Goal: Task Accomplishment & Management: Complete application form

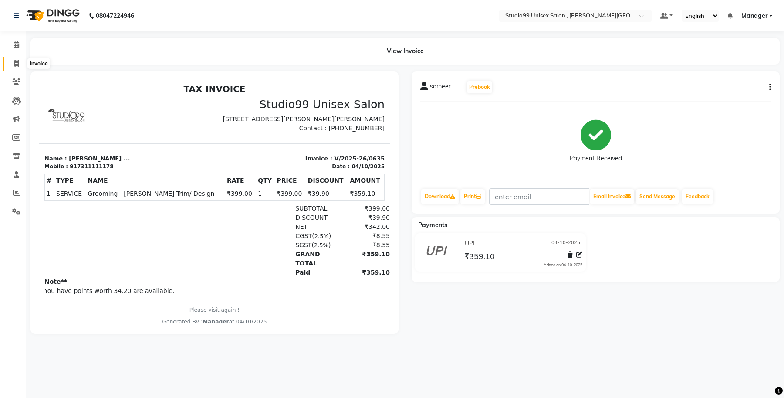
click at [20, 64] on span at bounding box center [16, 64] width 15 height 10
select select "service"
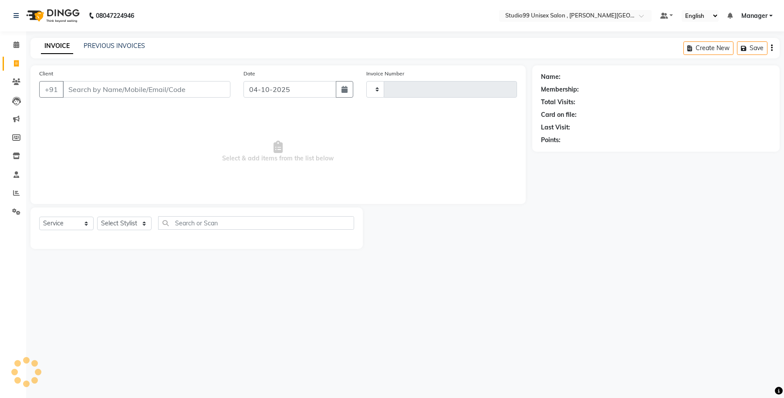
type input "0636"
select select "7699"
click at [129, 223] on select "Select Stylist" at bounding box center [124, 224] width 54 height 14
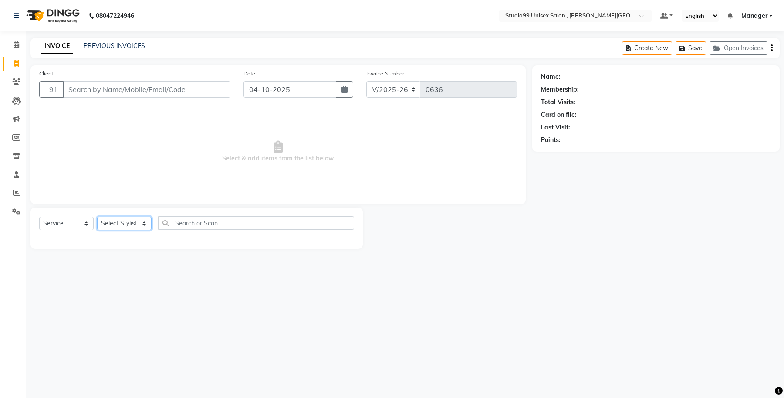
select select "69098"
click at [97, 217] on select "Select Stylist [PERSON_NAME] [PERSON_NAME] [PERSON_NAME] Manager [PERSON_NAME]" at bounding box center [124, 224] width 54 height 14
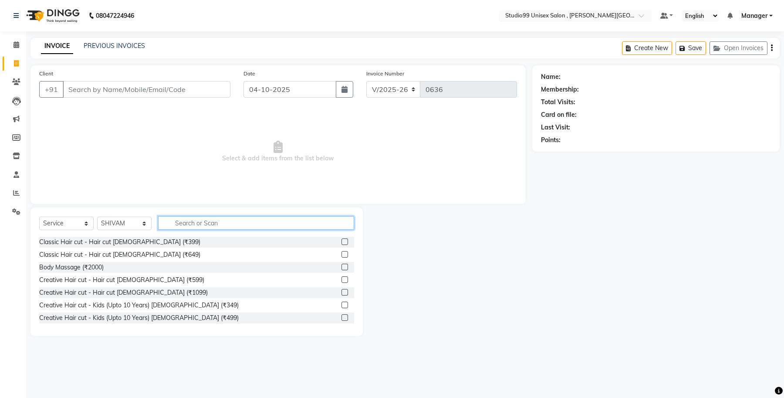
click at [197, 227] on input "text" at bounding box center [256, 223] width 196 height 14
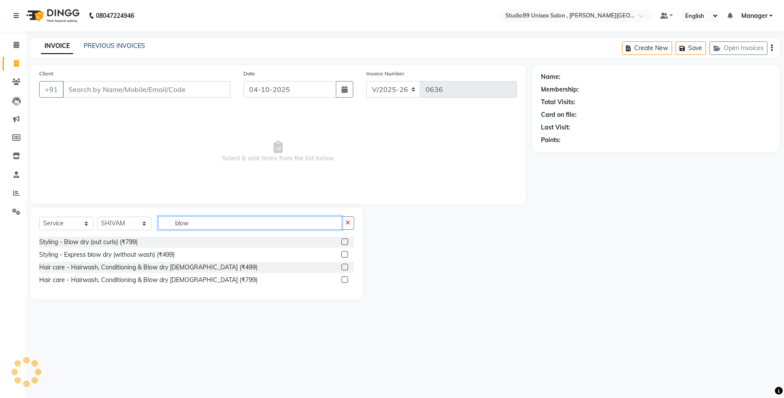
type input "blow"
click at [346, 280] on label at bounding box center [345, 279] width 7 height 7
click at [346, 280] on input "checkbox" at bounding box center [345, 280] width 6 height 6
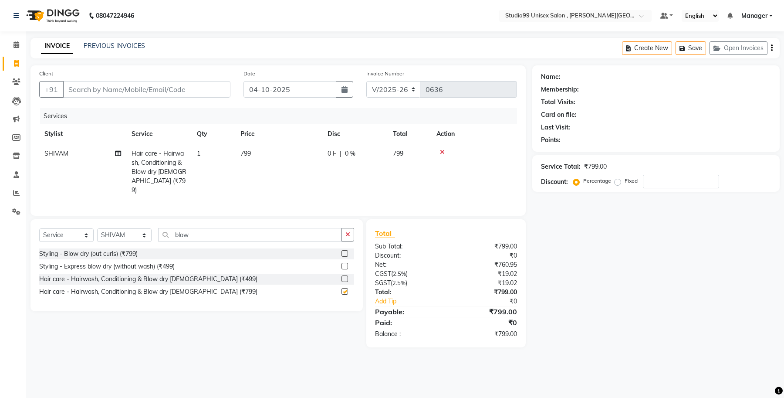
checkbox input "false"
click at [74, 90] on input "Client" at bounding box center [147, 89] width 168 height 17
type input "7"
type input "0"
type input "7800652845"
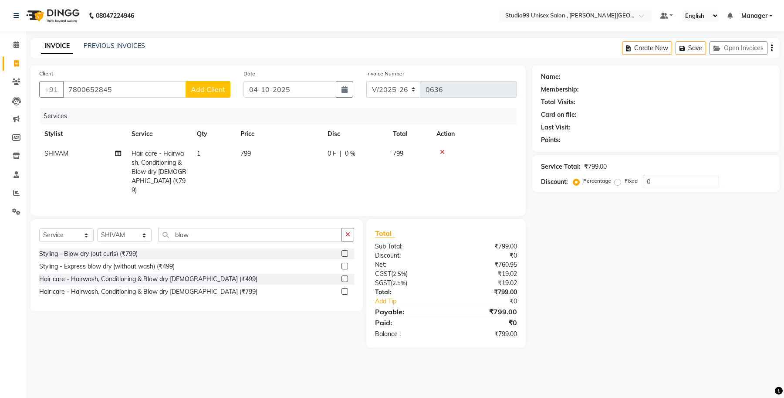
click at [223, 92] on span "Add Client" at bounding box center [208, 89] width 34 height 9
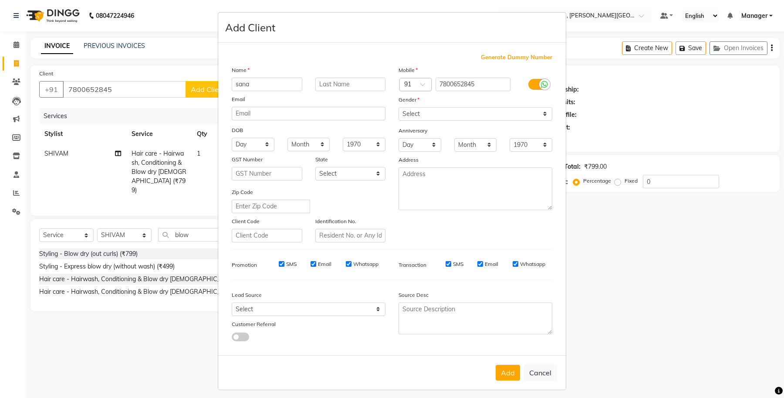
type input "sana"
click at [341, 82] on input "text" at bounding box center [351, 85] width 71 height 14
type input ".."
click at [461, 115] on select "Select [DEMOGRAPHIC_DATA] [DEMOGRAPHIC_DATA] Other Prefer Not To Say" at bounding box center [476, 114] width 154 height 14
select select "[DEMOGRAPHIC_DATA]"
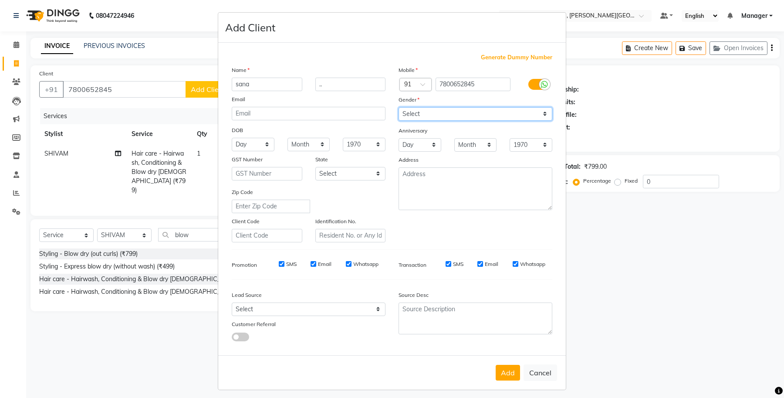
click at [399, 107] on select "Select [DEMOGRAPHIC_DATA] [DEMOGRAPHIC_DATA] Other Prefer Not To Say" at bounding box center [476, 114] width 154 height 14
click at [502, 367] on button "Add" at bounding box center [508, 373] width 24 height 16
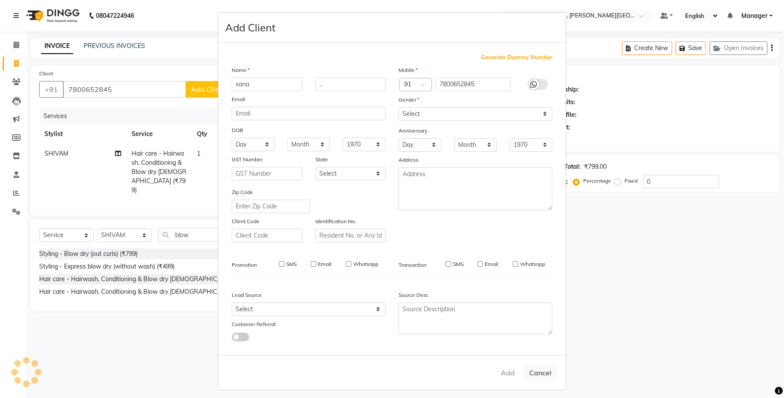
select select
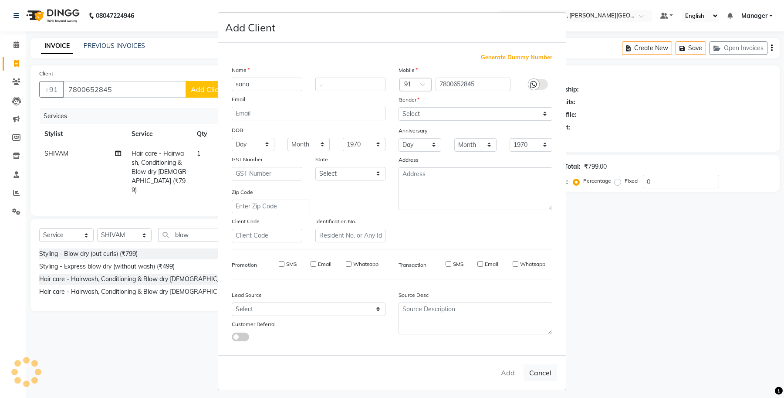
select select
checkbox input "false"
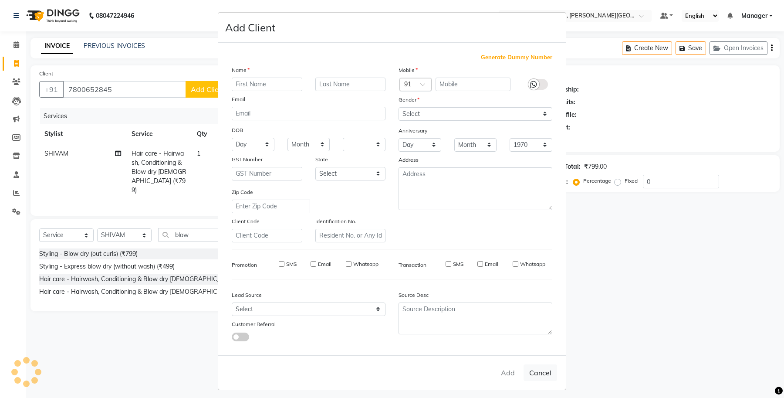
checkbox input "false"
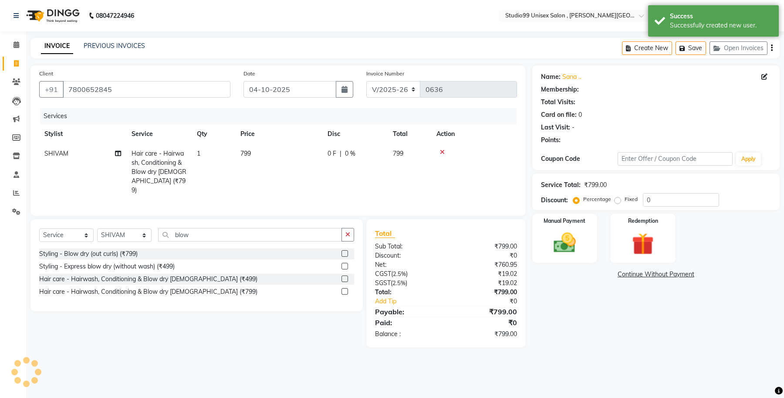
select select "1: Object"
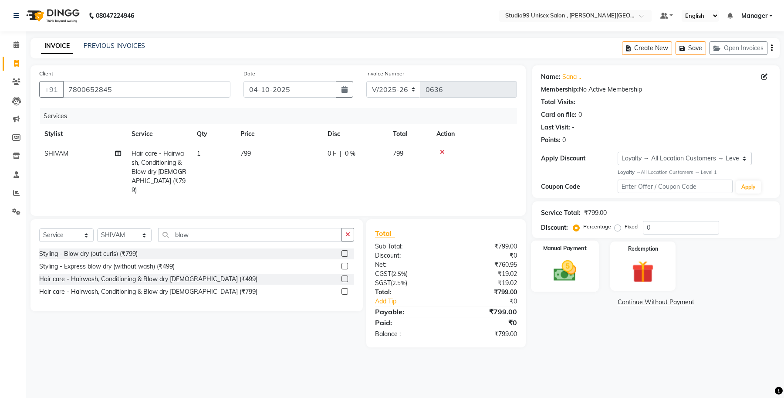
click at [574, 275] on img at bounding box center [565, 271] width 37 height 27
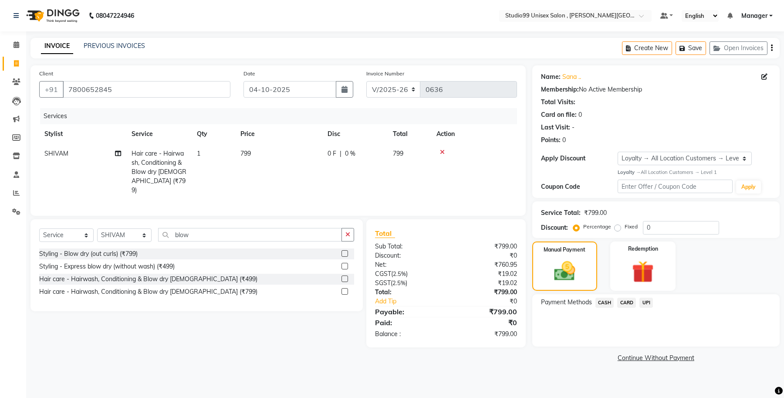
click at [649, 302] on span "UPI" at bounding box center [647, 303] width 14 height 10
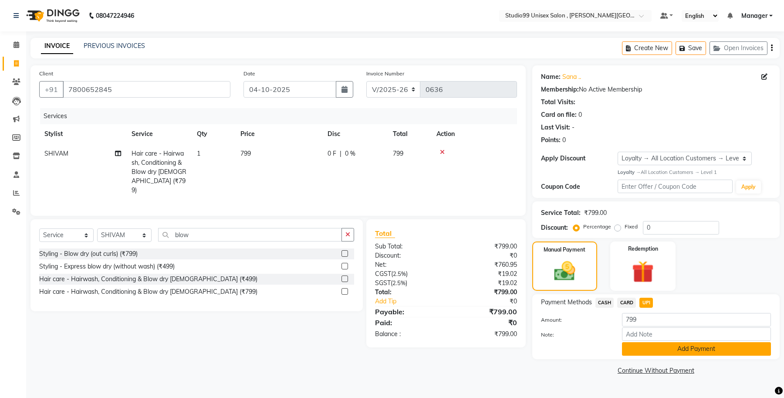
click at [646, 351] on button "Add Payment" at bounding box center [696, 349] width 149 height 14
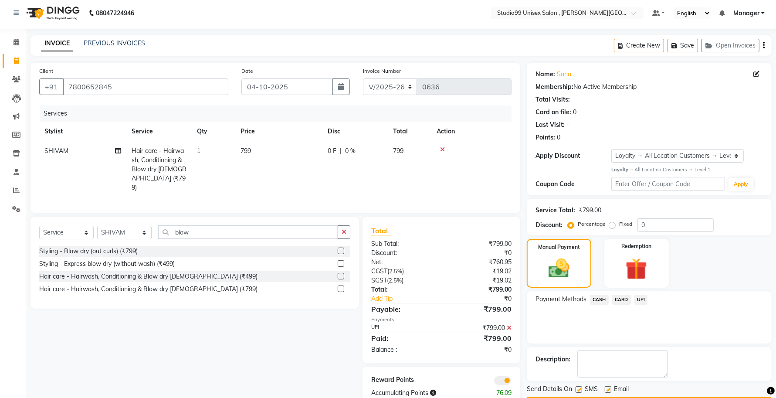
scroll to position [28, 0]
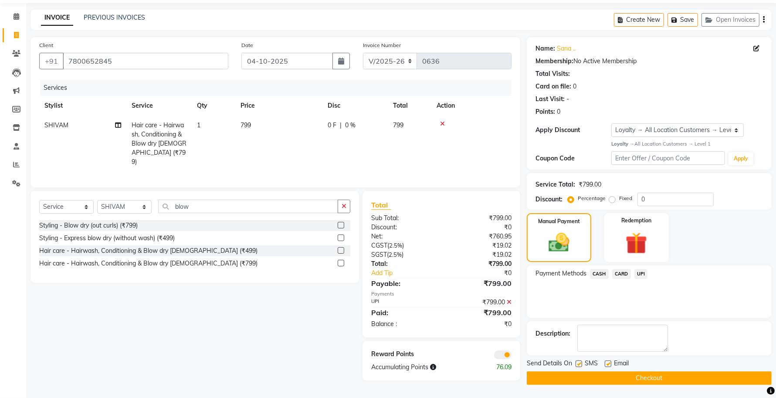
click at [550, 380] on button "Checkout" at bounding box center [649, 378] width 245 height 14
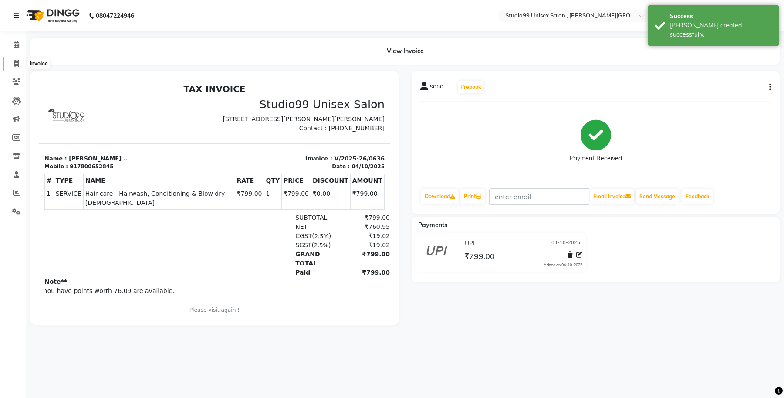
click at [16, 60] on icon at bounding box center [16, 63] width 5 height 7
select select "service"
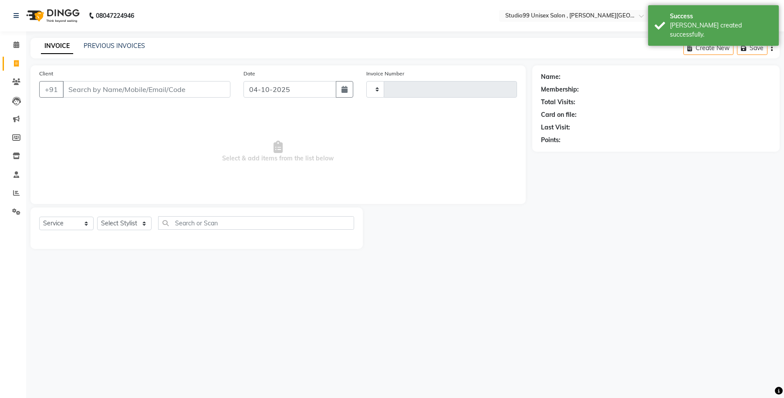
type input "0637"
select select "7699"
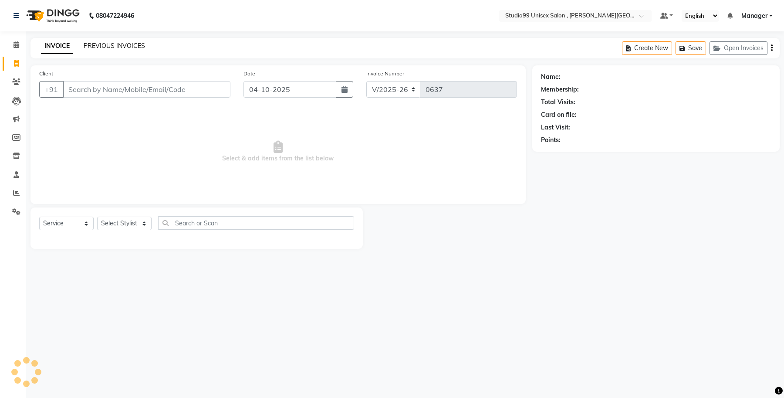
click at [103, 42] on link "PREVIOUS INVOICES" at bounding box center [114, 46] width 61 height 8
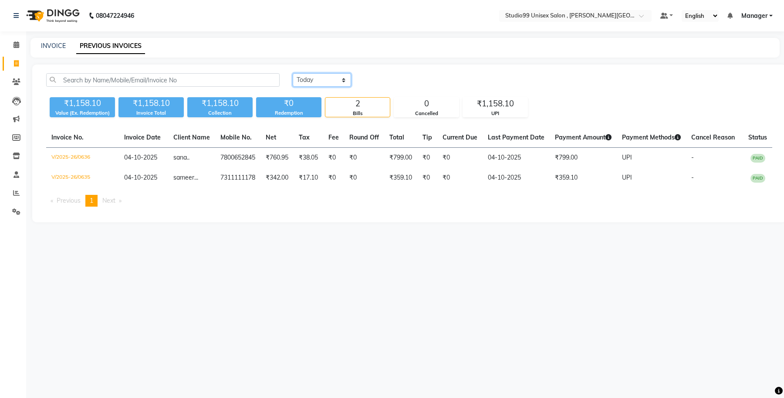
click at [343, 79] on select "[DATE] [DATE] Custom Range" at bounding box center [322, 80] width 58 height 14
select select "range"
click at [293, 73] on select "[DATE] [DATE] Custom Range" at bounding box center [322, 80] width 58 height 14
click at [394, 81] on input "04-10-2025" at bounding box center [393, 80] width 61 height 12
select select "10"
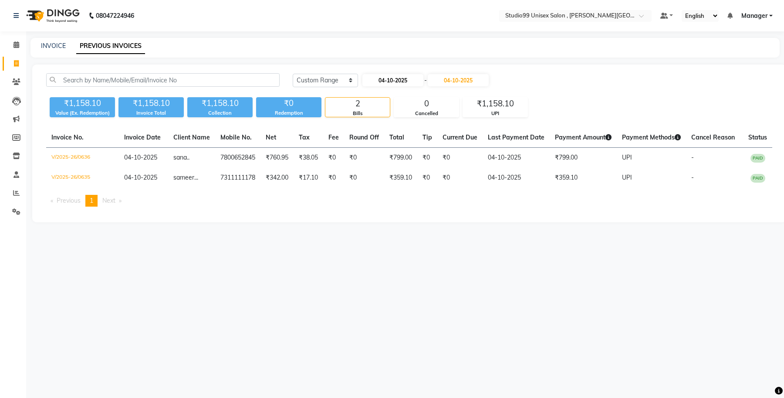
select select "2025"
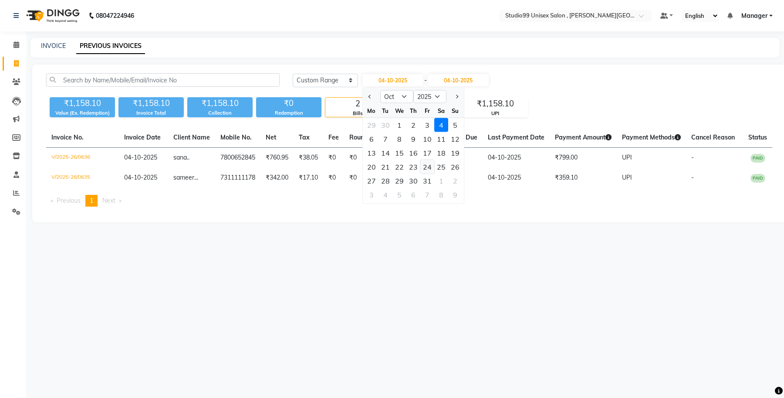
click at [428, 169] on div "24" at bounding box center [428, 167] width 14 height 14
type input "[DATE]"
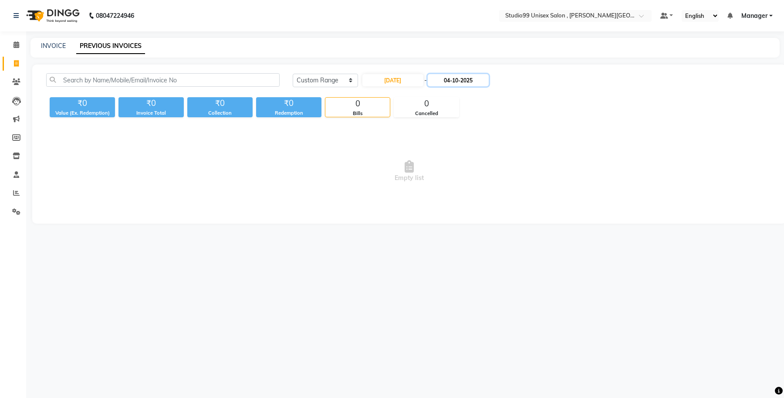
click at [464, 81] on input "04-10-2025" at bounding box center [458, 80] width 61 height 12
click at [414, 76] on input "[DATE]" at bounding box center [393, 80] width 61 height 12
select select "10"
select select "2025"
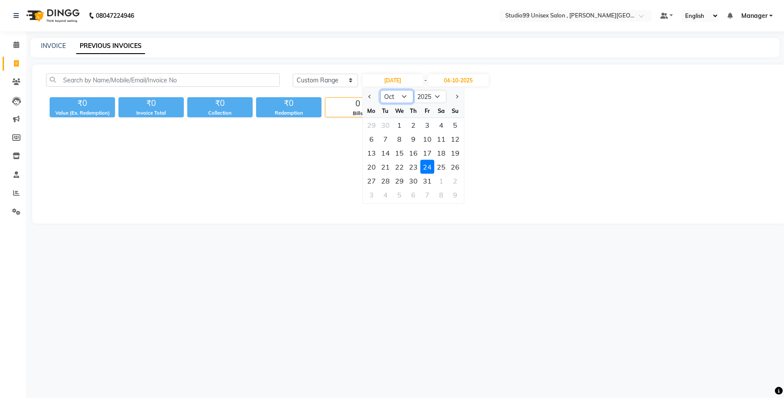
click at [407, 95] on select "Jan Feb Mar Apr May Jun [DATE] Aug Sep Oct Nov Dec" at bounding box center [396, 96] width 33 height 13
select select "9"
click at [380, 90] on select "Jan Feb Mar Apr May Jun [DATE] Aug Sep Oct Nov Dec" at bounding box center [396, 96] width 33 height 13
click at [397, 166] on div "24" at bounding box center [400, 167] width 14 height 14
type input "[DATE]"
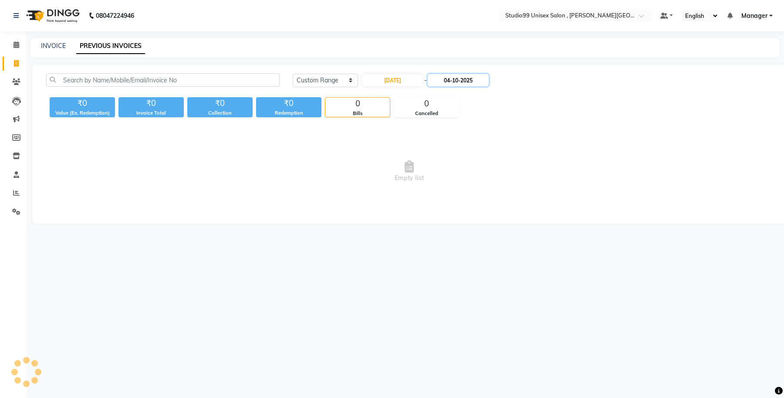
click at [452, 81] on input "04-10-2025" at bounding box center [458, 80] width 61 height 12
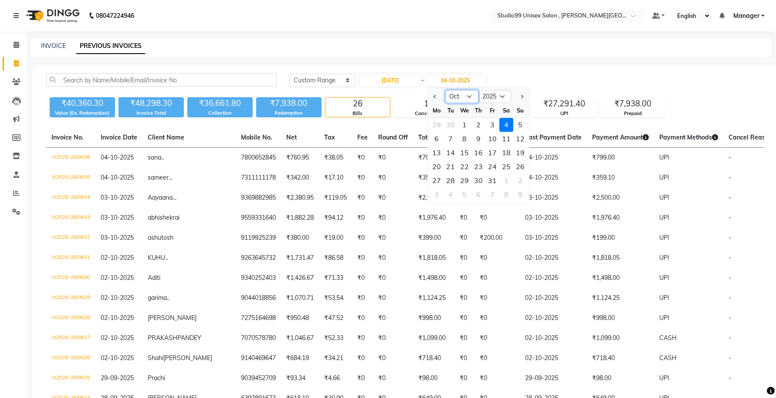
click at [473, 97] on select "Sep Oct Nov Dec" at bounding box center [462, 96] width 33 height 13
select select "9"
click at [446, 90] on select "Sep Oct Nov Dec" at bounding box center [462, 96] width 33 height 13
click at [467, 164] on div "24" at bounding box center [465, 167] width 14 height 14
type input "[DATE]"
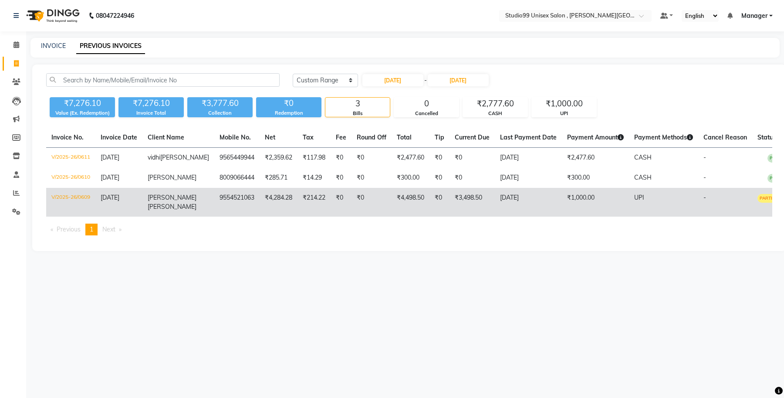
click at [75, 205] on td "V/2025-26/0609" at bounding box center [70, 202] width 49 height 29
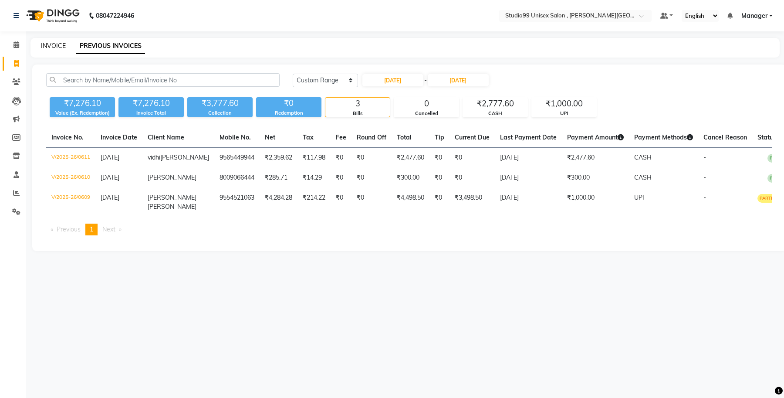
click at [48, 47] on link "INVOICE" at bounding box center [53, 46] width 25 height 8
select select "service"
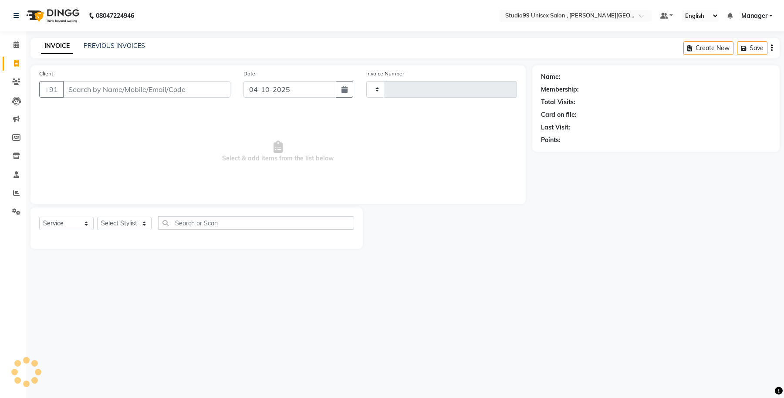
type input "0637"
select select "7699"
click at [107, 90] on input "Client" at bounding box center [147, 89] width 168 height 17
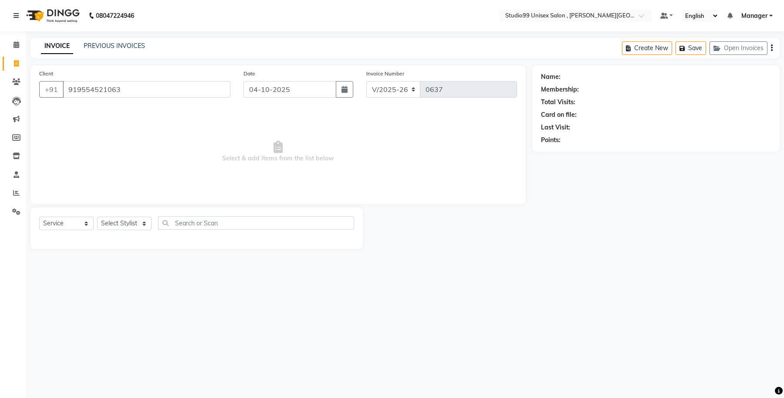
type input "919554521063"
select select "1: Object"
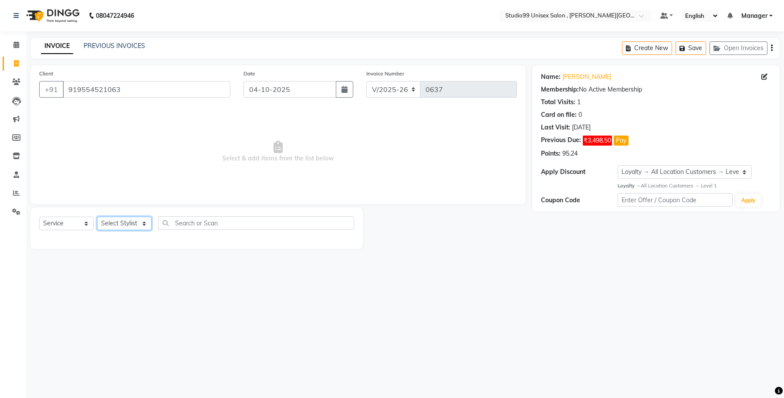
click at [138, 222] on select "Select Stylist [PERSON_NAME] [PERSON_NAME] [PERSON_NAME] Manager [PERSON_NAME]" at bounding box center [124, 224] width 54 height 14
select select "69101"
click at [97, 217] on select "Select Stylist [PERSON_NAME] [PERSON_NAME] [PERSON_NAME] Manager [PERSON_NAME]" at bounding box center [124, 224] width 54 height 14
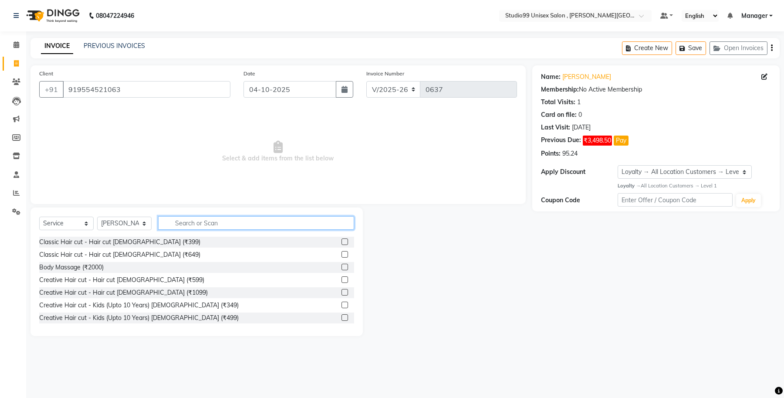
click at [201, 221] on input "text" at bounding box center [256, 223] width 196 height 14
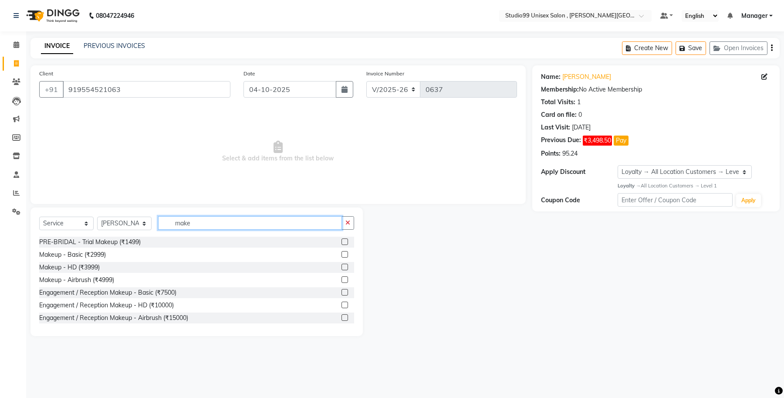
type input "make"
click at [342, 252] on label at bounding box center [345, 254] width 7 height 7
click at [342, 252] on input "checkbox" at bounding box center [345, 255] width 6 height 6
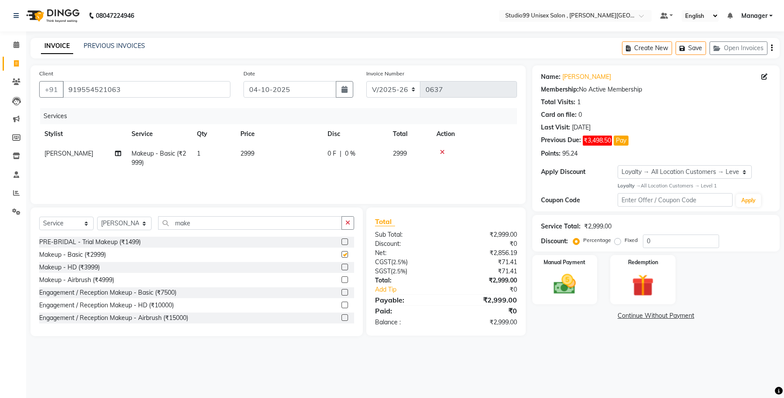
checkbox input "false"
click at [136, 222] on select "Select Stylist [PERSON_NAME] [PERSON_NAME] [PERSON_NAME] Manager [PERSON_NAME]" at bounding box center [124, 224] width 54 height 14
select select "69100"
click at [97, 217] on select "Select Stylist [PERSON_NAME] [PERSON_NAME] [PERSON_NAME] Manager [PERSON_NAME]" at bounding box center [124, 224] width 54 height 14
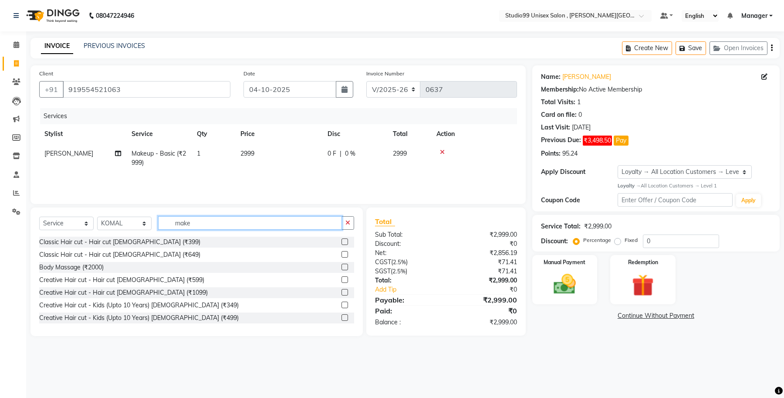
click at [201, 225] on input "make" at bounding box center [250, 223] width 184 height 14
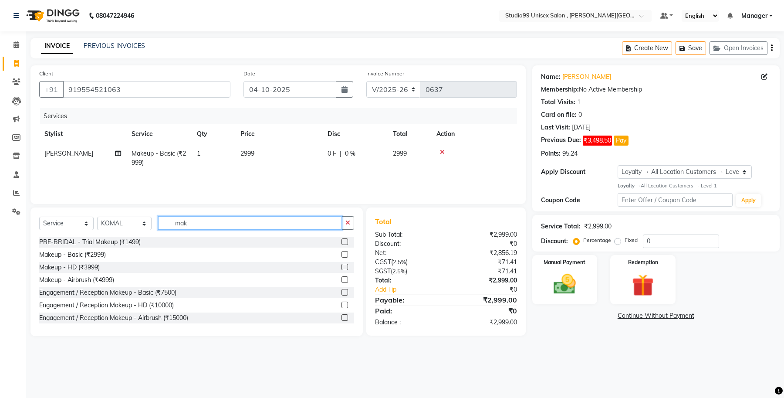
type input "mak"
click at [342, 254] on label at bounding box center [345, 254] width 7 height 7
click at [342, 254] on input "checkbox" at bounding box center [345, 255] width 6 height 6
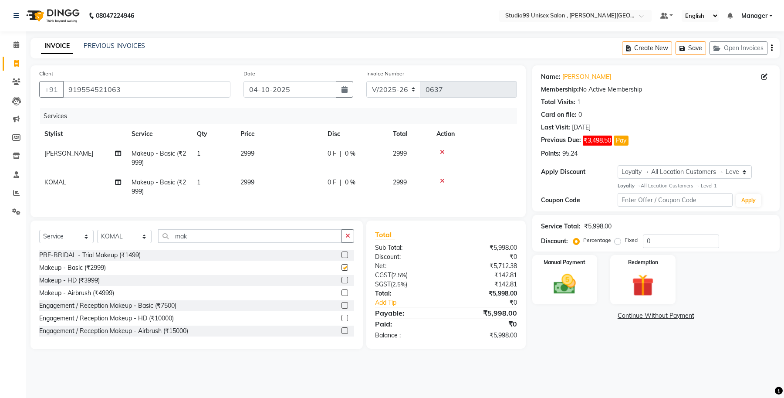
checkbox input "false"
click at [254, 151] on span "2999" at bounding box center [248, 153] width 14 height 8
select select "69101"
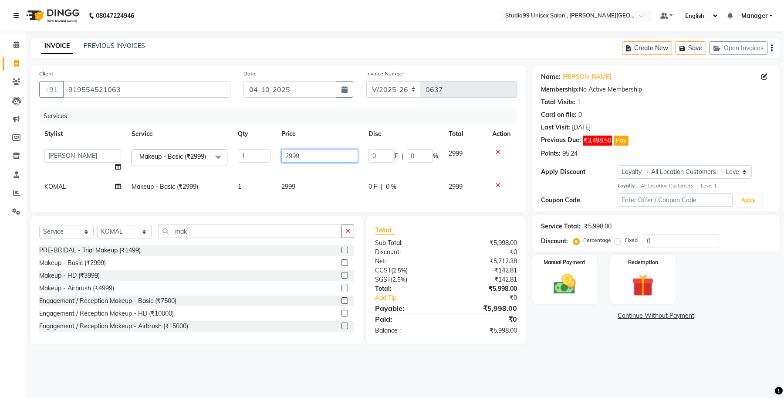
click at [308, 154] on input "2999" at bounding box center [320, 156] width 77 height 14
type input "2250"
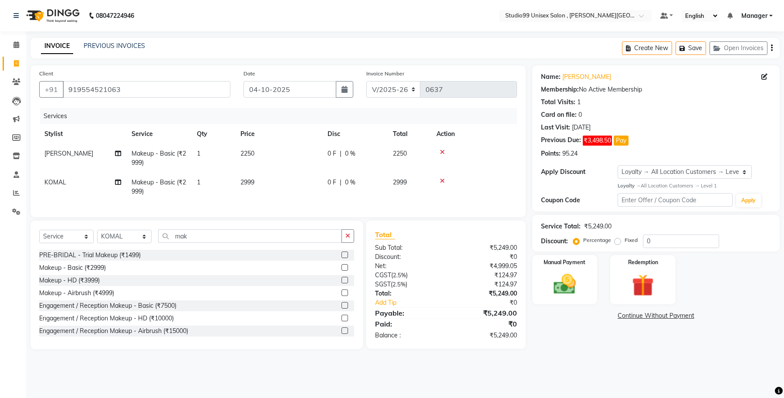
click at [319, 186] on td "2999" at bounding box center [278, 187] width 87 height 29
select select "69100"
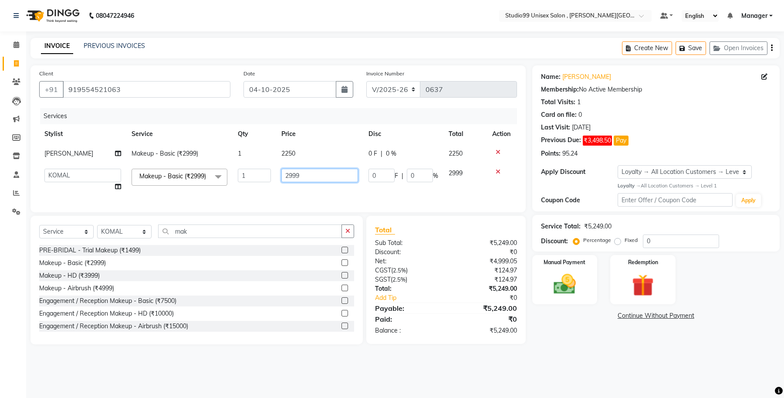
click at [311, 178] on input "2999" at bounding box center [320, 176] width 77 height 14
type input "2250"
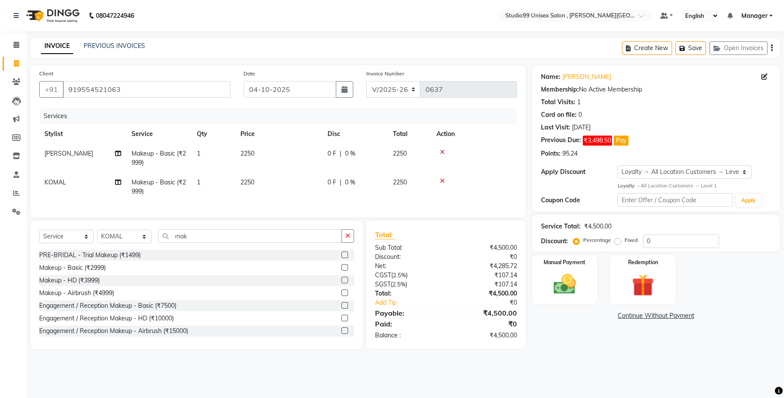
click at [436, 202] on div "Services Stylist Service Qty Price Disc Total Action SAMIYA Makeup - Basic (₹29…" at bounding box center [278, 158] width 478 height 100
drag, startPoint x: 138, startPoint y: 84, endPoint x: 60, endPoint y: 98, distance: 79.3
click at [60, 98] on div "Client [PHONE_NUMBER]" at bounding box center [135, 87] width 204 height 36
click at [16, 78] on span at bounding box center [16, 82] width 15 height 10
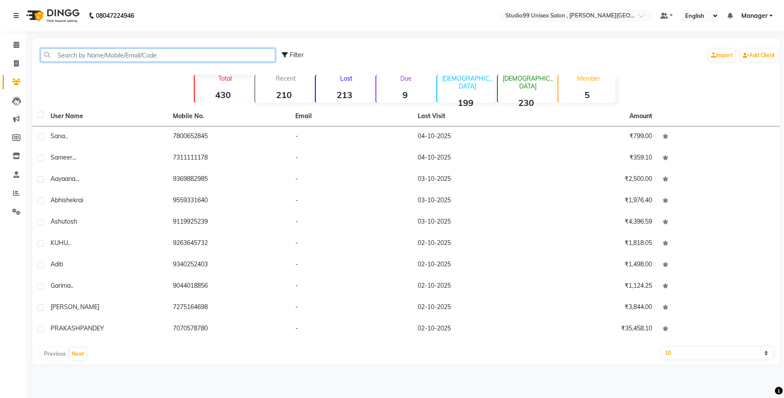
paste input "919554521063"
click at [158, 53] on input "919554521063" at bounding box center [158, 55] width 235 height 14
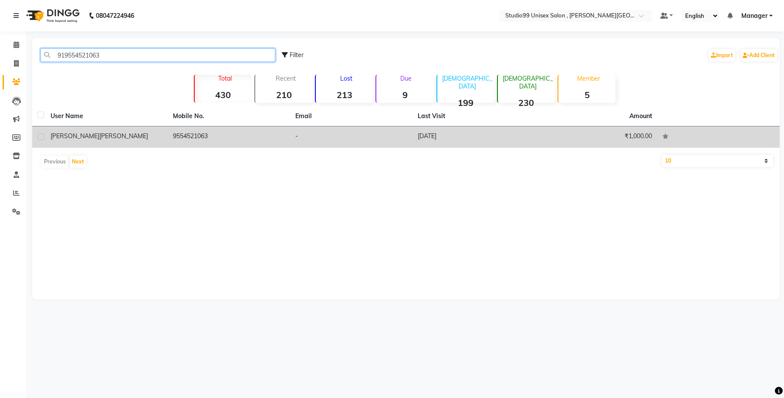
type input "919554521063"
click at [125, 147] on td "[PERSON_NAME]" at bounding box center [106, 136] width 122 height 21
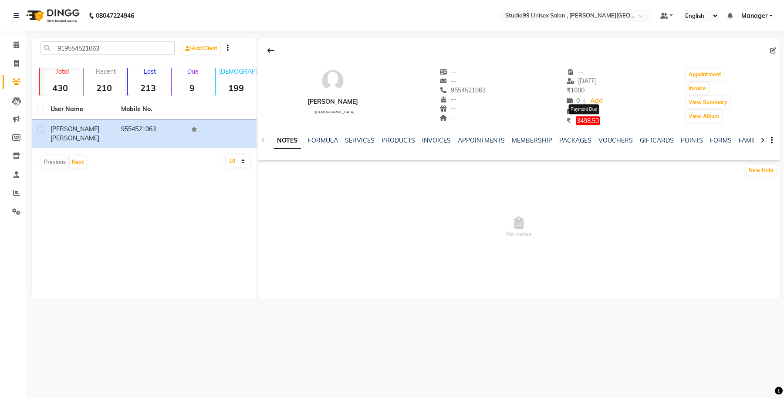
click at [576, 120] on span "3498.50" at bounding box center [588, 120] width 24 height 9
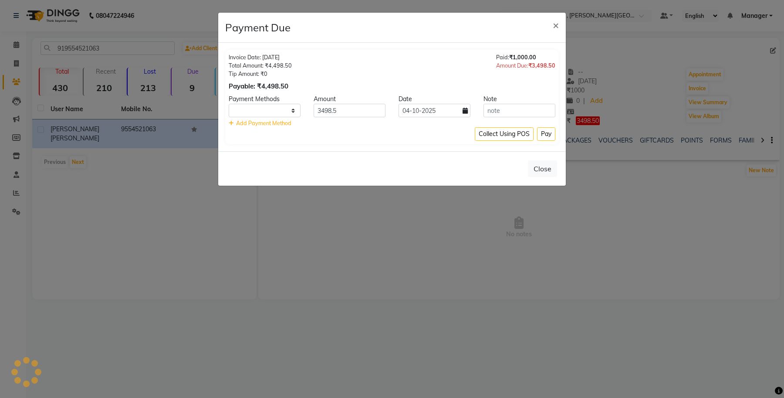
select select "1"
click at [553, 24] on span "×" at bounding box center [556, 24] width 6 height 13
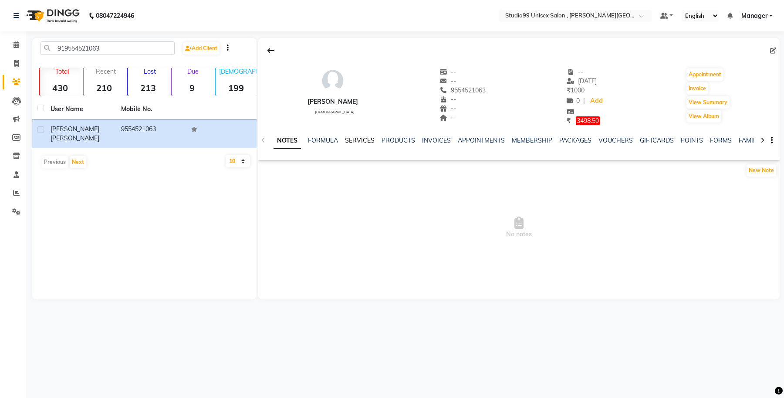
click at [356, 140] on link "SERVICES" at bounding box center [360, 140] width 30 height 8
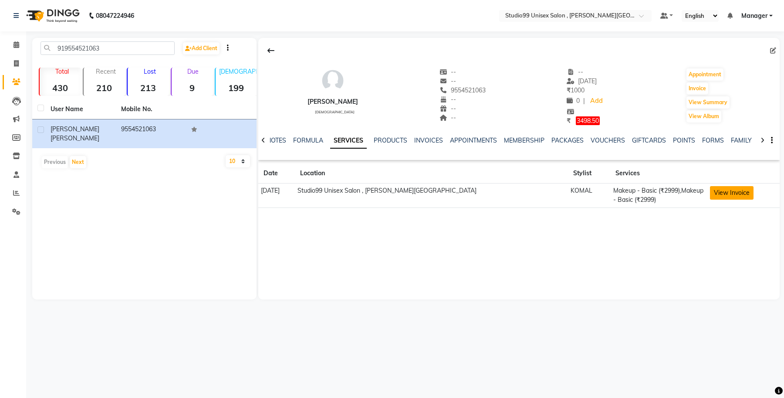
click at [712, 192] on button "View Invoice" at bounding box center [732, 193] width 44 height 14
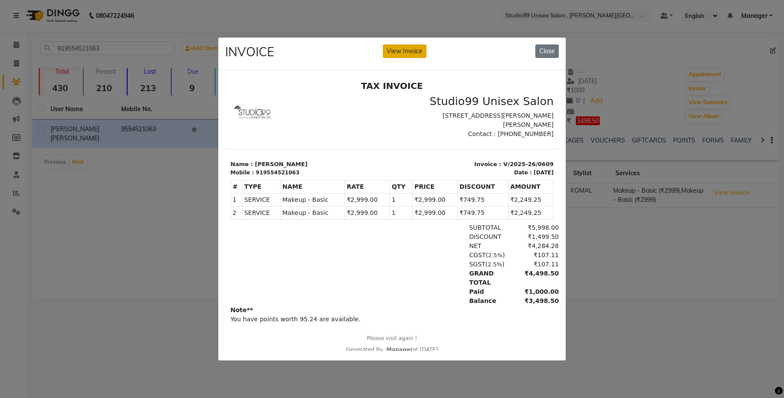
click at [407, 49] on button "View Invoice" at bounding box center [405, 51] width 44 height 14
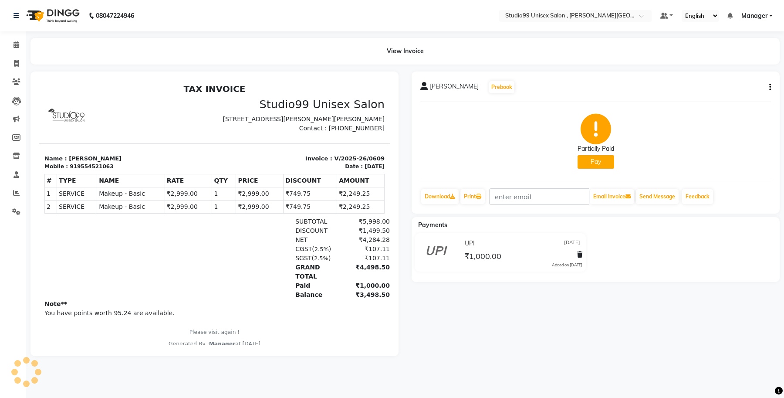
click at [768, 88] on button "button" at bounding box center [768, 87] width 5 height 9
click at [720, 88] on div "Edit Item Staff" at bounding box center [727, 87] width 60 height 11
select select
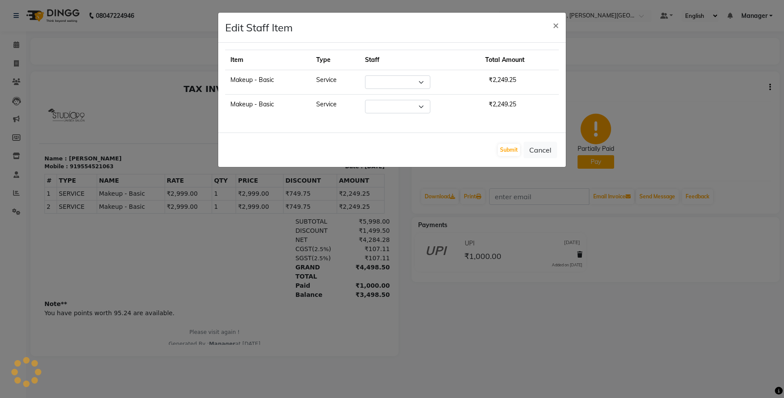
select select "69100"
click at [419, 110] on select "Select [PERSON_NAME] [PERSON_NAME] [PERSON_NAME] Manager [PERSON_NAME]" at bounding box center [397, 107] width 65 height 14
select select "69101"
click at [365, 100] on select "Select [PERSON_NAME] [PERSON_NAME] [PERSON_NAME] Manager [PERSON_NAME]" at bounding box center [397, 107] width 65 height 14
click at [509, 151] on button "Submit" at bounding box center [509, 150] width 22 height 12
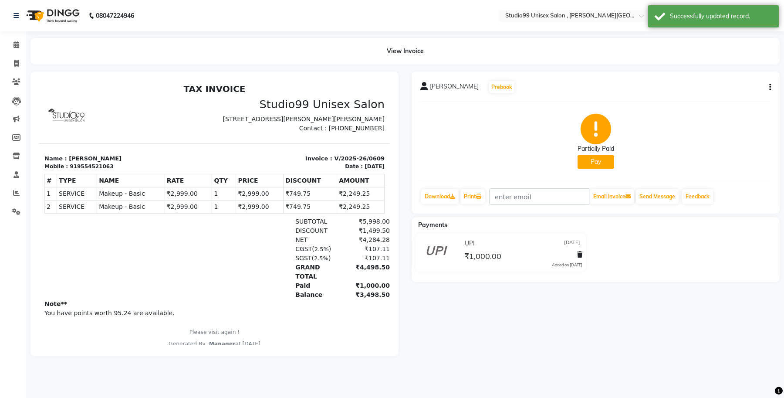
click at [598, 160] on button "Pay" at bounding box center [596, 162] width 37 height 14
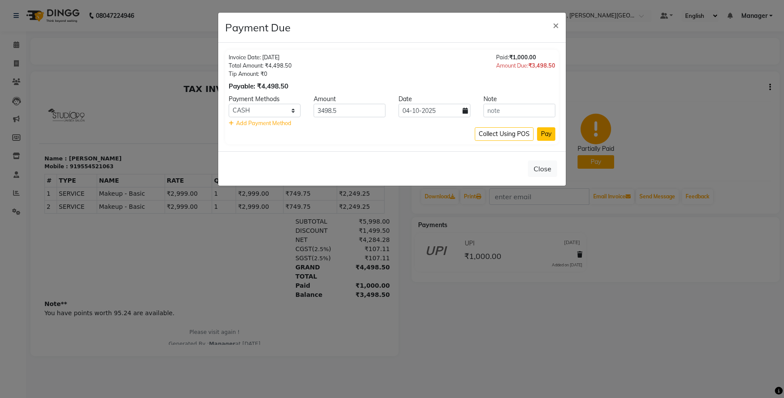
click at [547, 132] on button "Pay" at bounding box center [546, 134] width 18 height 14
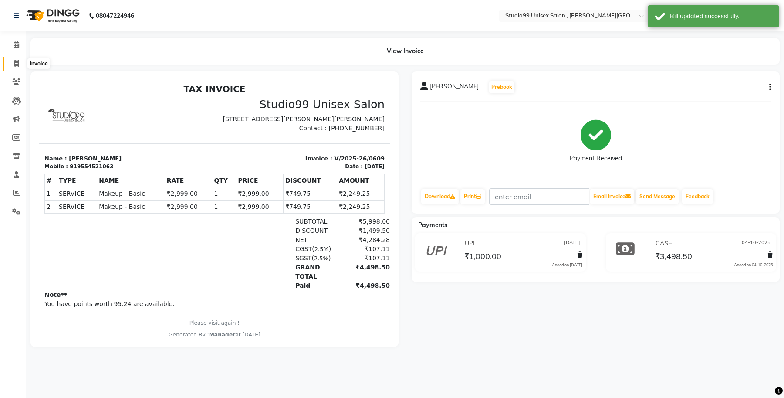
click at [12, 68] on span at bounding box center [16, 64] width 15 height 10
select select "service"
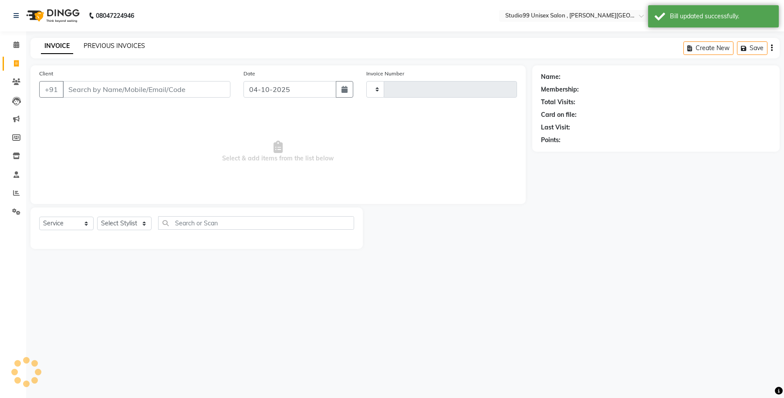
type input "0637"
select select "7699"
click at [121, 46] on link "PREVIOUS INVOICES" at bounding box center [114, 46] width 61 height 8
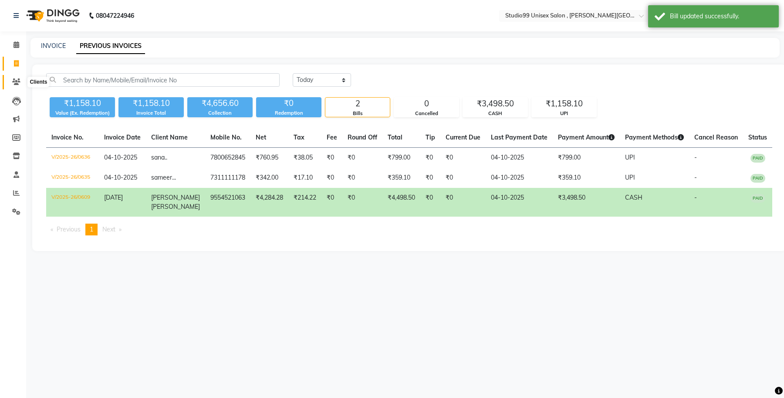
click at [14, 79] on icon at bounding box center [16, 81] width 8 height 7
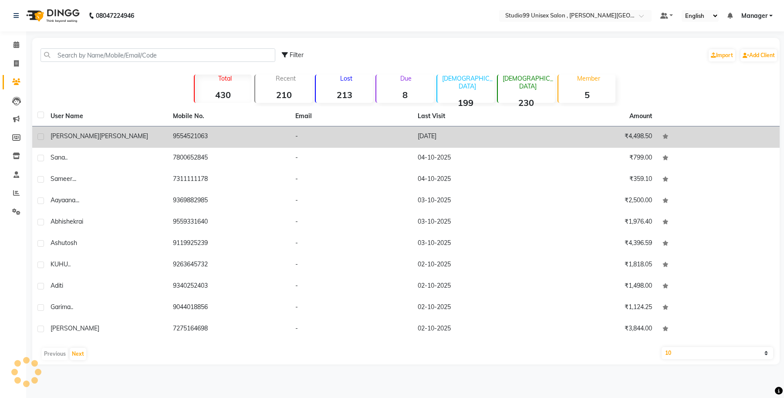
click at [92, 140] on div "[PERSON_NAME]" at bounding box center [107, 136] width 112 height 9
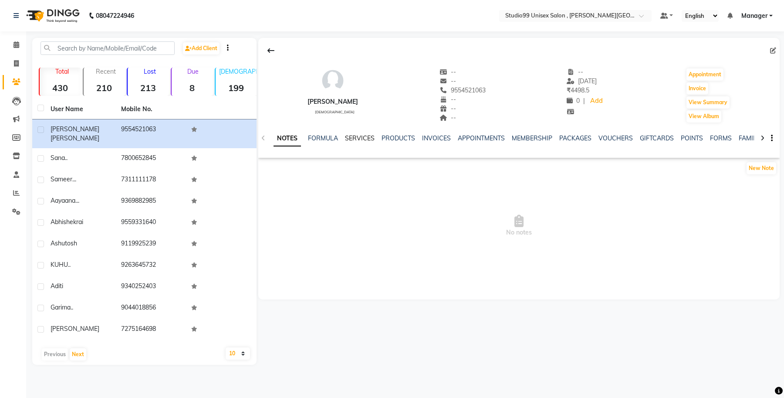
click at [371, 138] on link "SERVICES" at bounding box center [360, 138] width 30 height 8
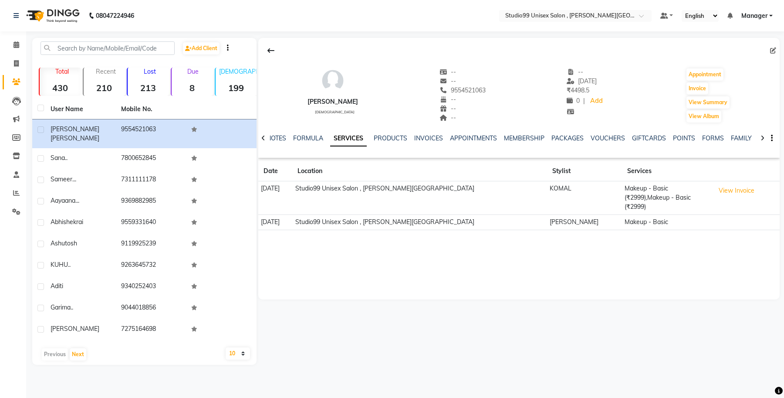
click at [777, 139] on div "NOTES FORMULA SERVICES PRODUCTS INVOICES APPOINTMENTS MEMBERSHIP PACKAGES VOUCH…" at bounding box center [519, 138] width 522 height 30
click at [777, 138] on div "NOTES FORMULA SERVICES PRODUCTS INVOICES APPOINTMENTS MEMBERSHIP PACKAGES VOUCH…" at bounding box center [519, 138] width 522 height 30
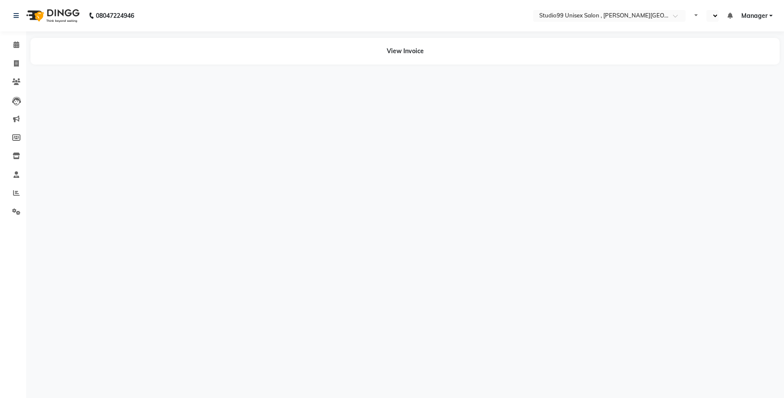
select select "en"
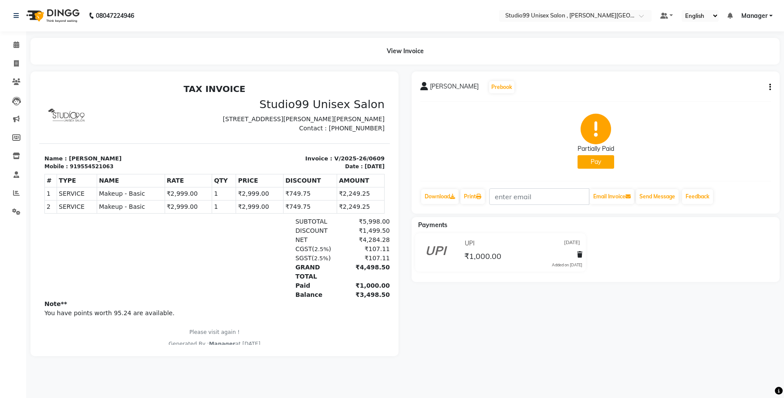
click at [89, 170] on div "919554521063" at bounding box center [92, 167] width 44 height 8
copy div "919554521063"
click at [17, 81] on icon at bounding box center [16, 81] width 8 height 7
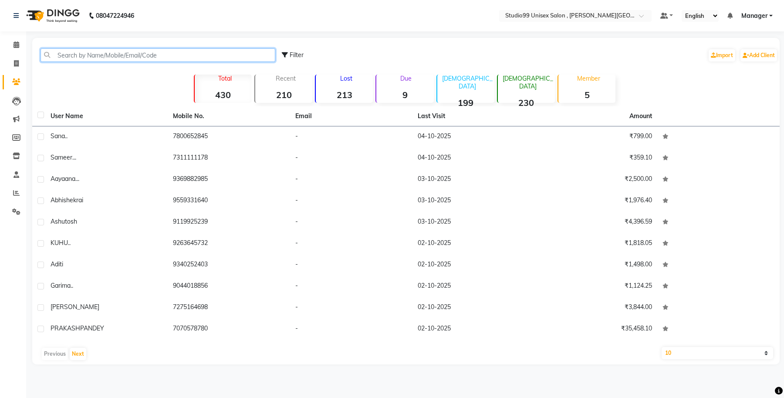
click at [111, 57] on input "text" at bounding box center [158, 55] width 235 height 14
paste input "919554521063"
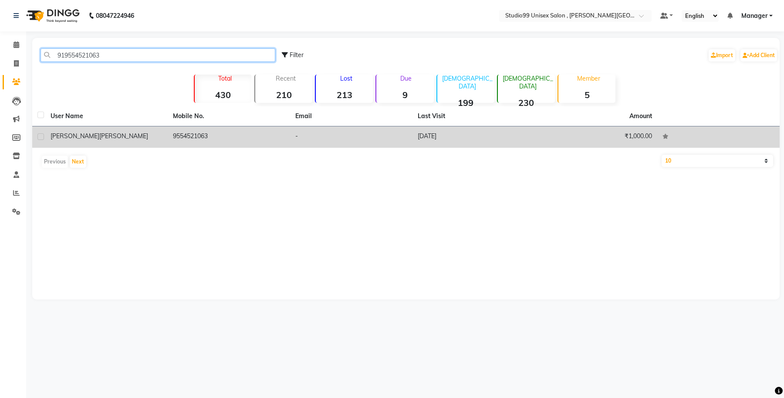
type input "919554521063"
click at [40, 134] on label at bounding box center [40, 136] width 7 height 7
click at [40, 134] on input "checkbox" at bounding box center [40, 137] width 6 height 6
checkbox input "true"
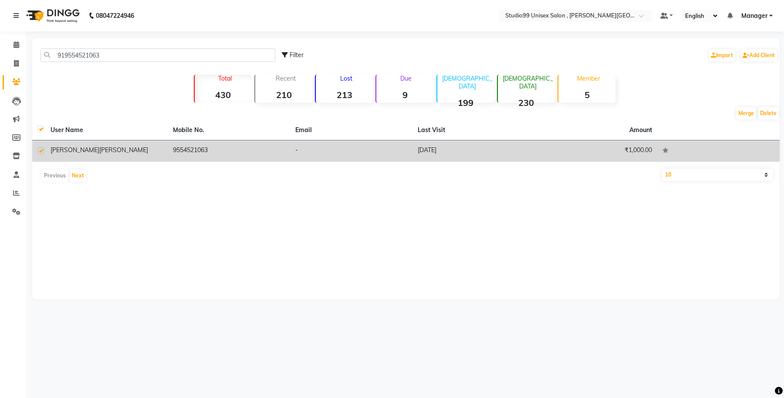
click at [40, 134] on div at bounding box center [40, 130] width 6 height 9
click at [99, 147] on span "[PERSON_NAME]" at bounding box center [123, 150] width 49 height 8
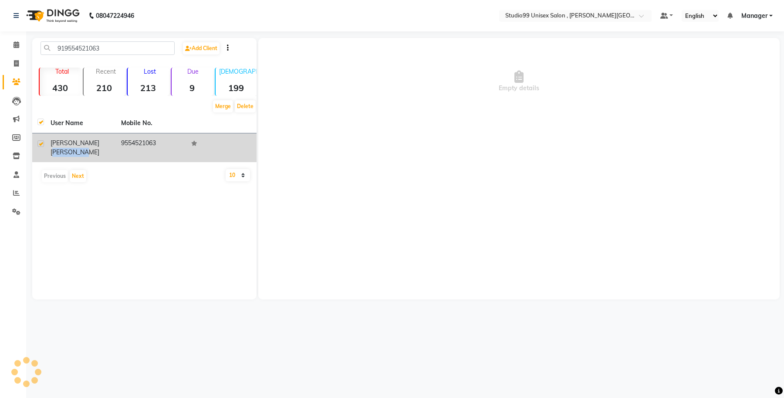
click at [95, 147] on div "[PERSON_NAME]" at bounding box center [81, 148] width 60 height 18
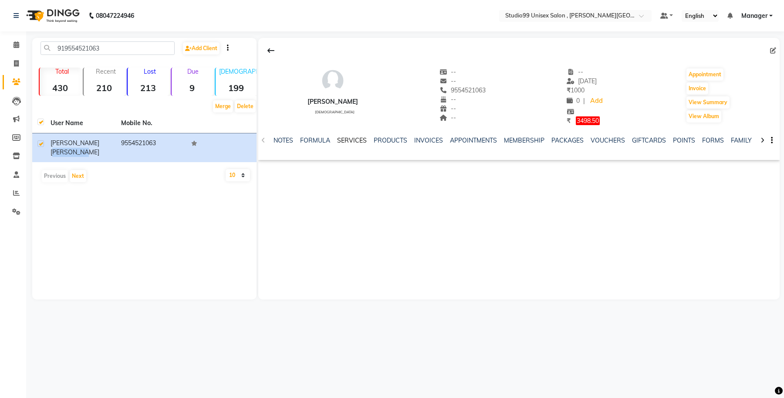
click at [356, 140] on link "SERVICES" at bounding box center [352, 140] width 30 height 8
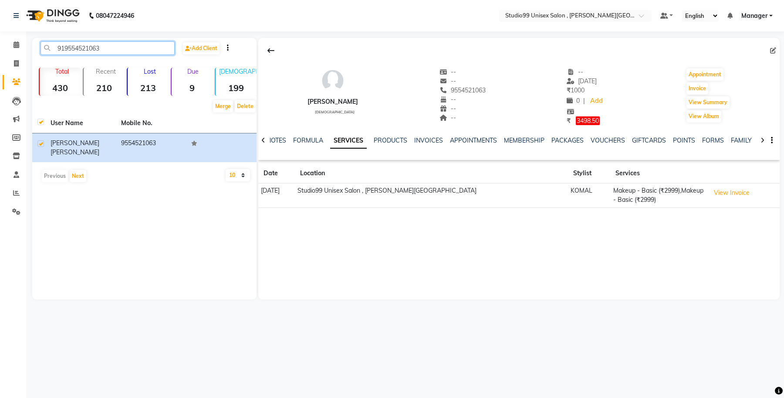
click at [75, 48] on input "919554521063" at bounding box center [108, 48] width 134 height 14
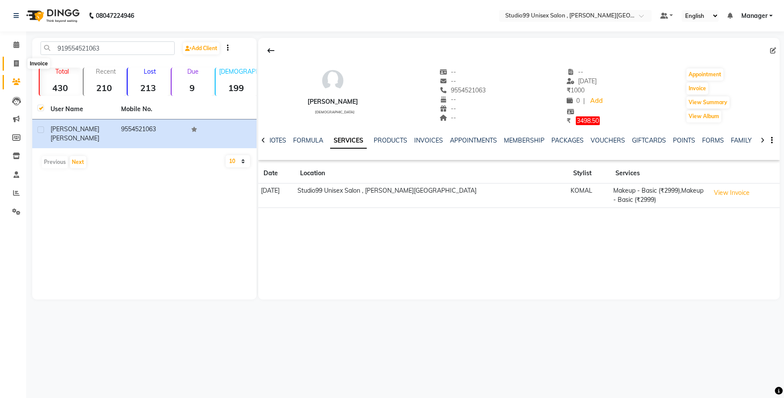
click at [18, 60] on icon at bounding box center [16, 63] width 5 height 7
select select "service"
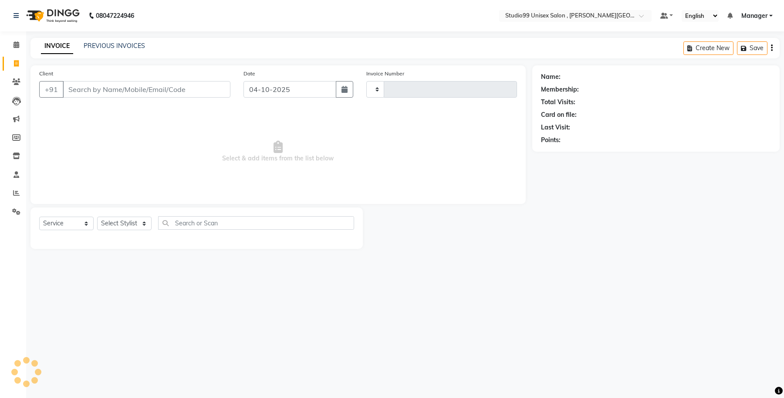
type input "0637"
select select "7699"
